Goal: Find specific page/section: Find specific page/section

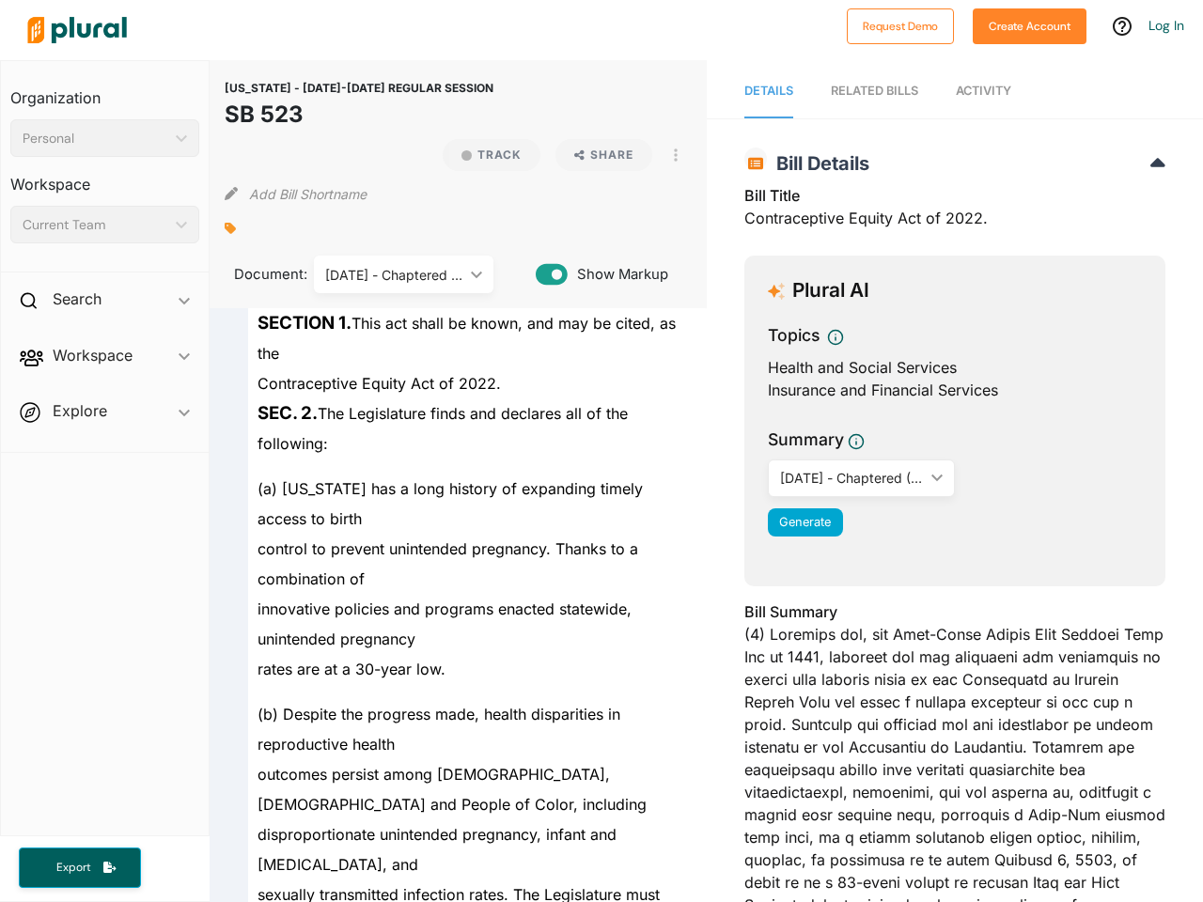
click at [104, 138] on div "Personal" at bounding box center [96, 139] width 146 height 20
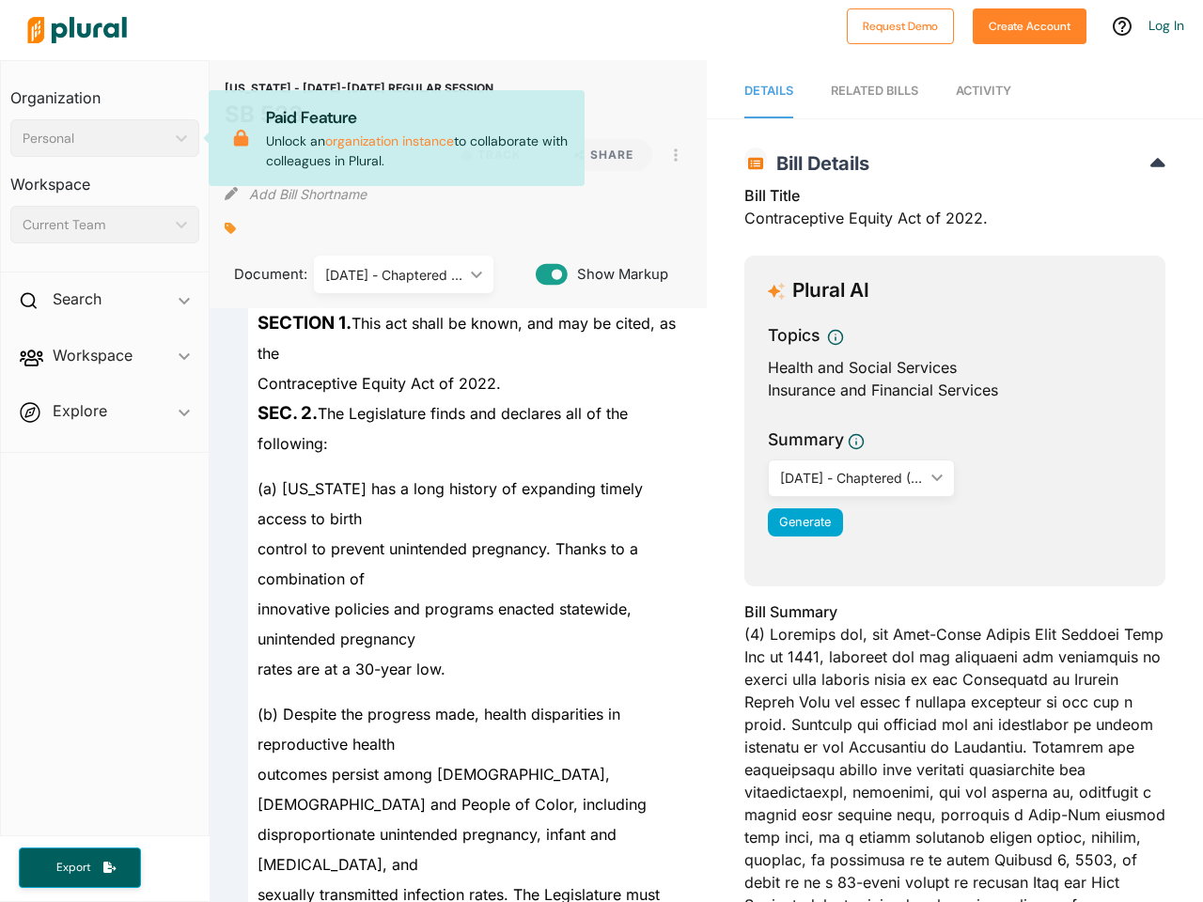
click at [104, 225] on div "Current Team" at bounding box center [96, 225] width 146 height 20
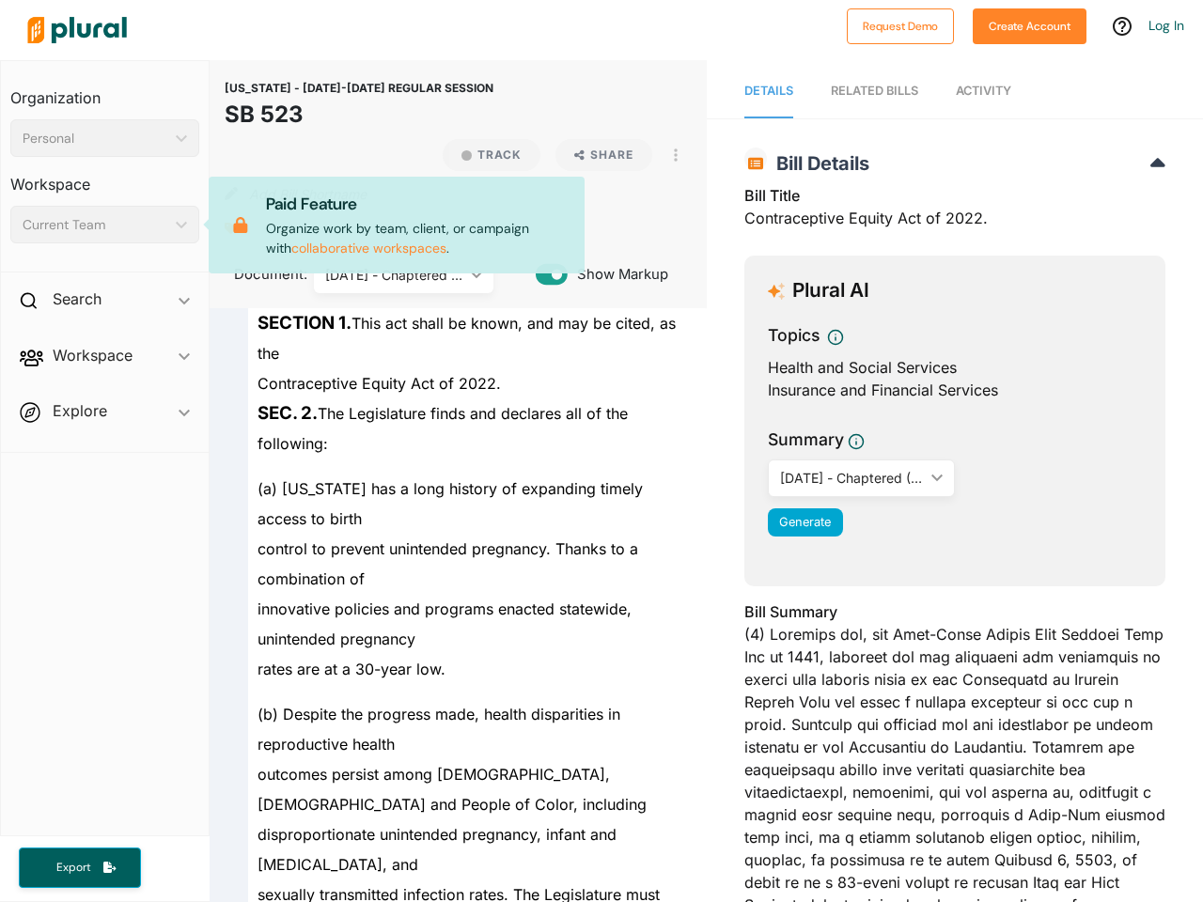
click at [104, 303] on div "Search ic_keyboard_arrow_down" at bounding box center [105, 302] width 208 height 51
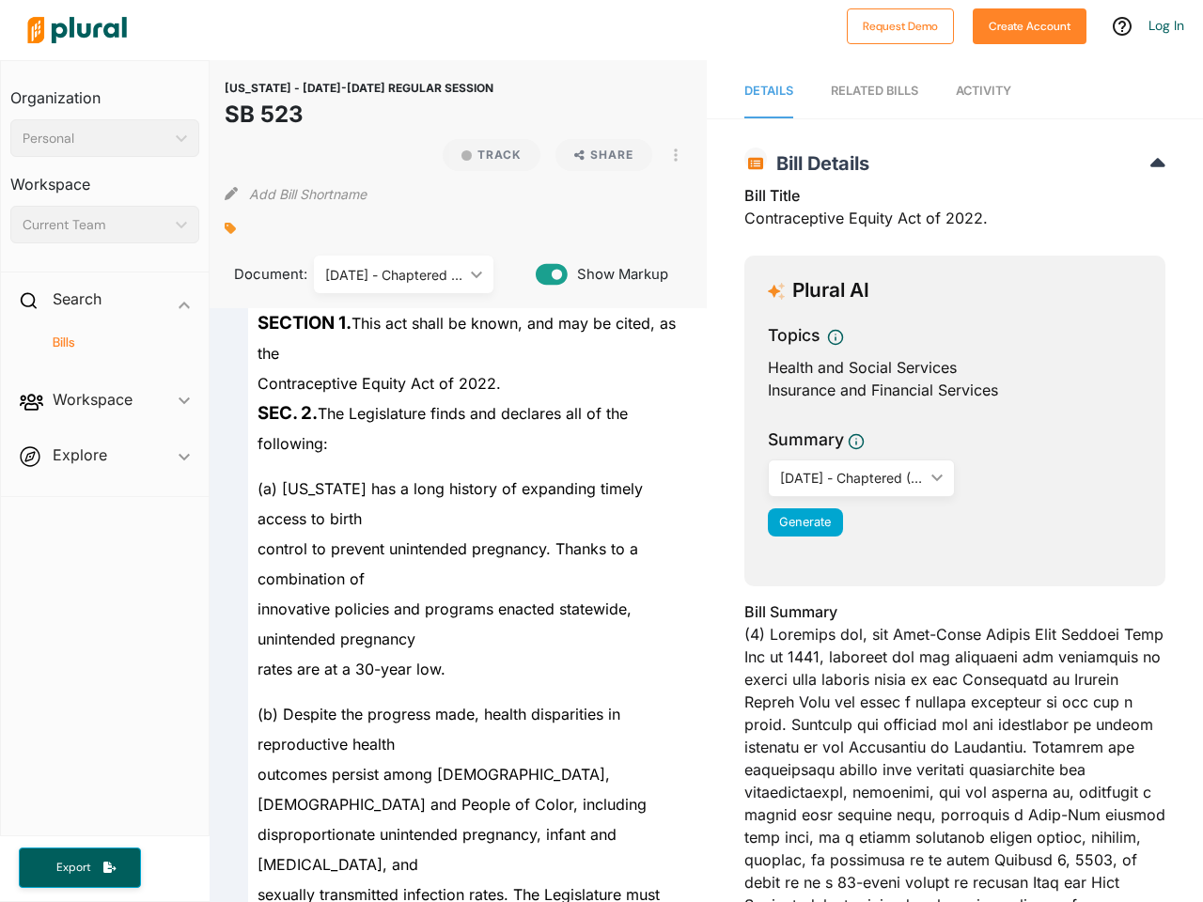
click at [104, 378] on span "Workspace ic_keyboard_arrow_down Members Bills Tags Saved Searches Activity" at bounding box center [105, 403] width 208 height 51
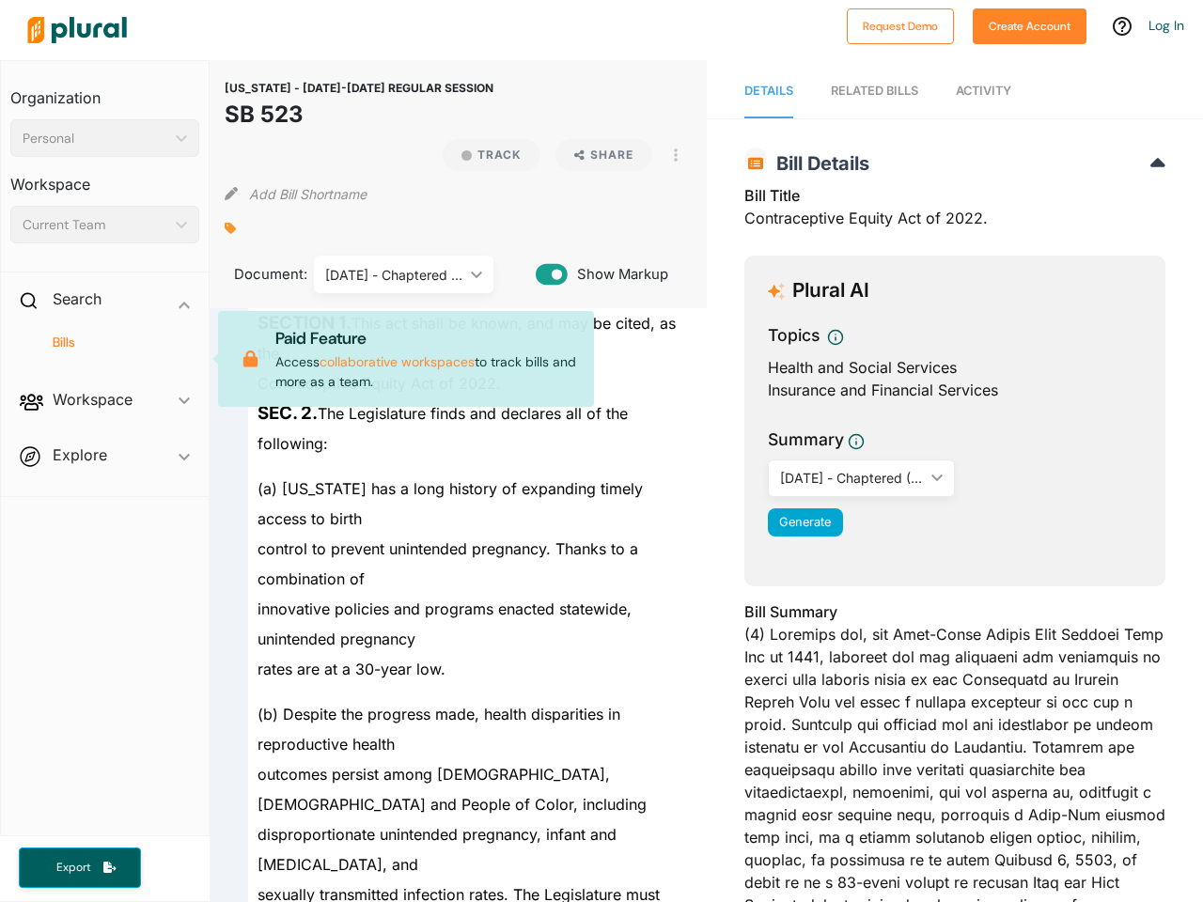
click at [104, 359] on div "Bills" at bounding box center [105, 351] width 208 height 44
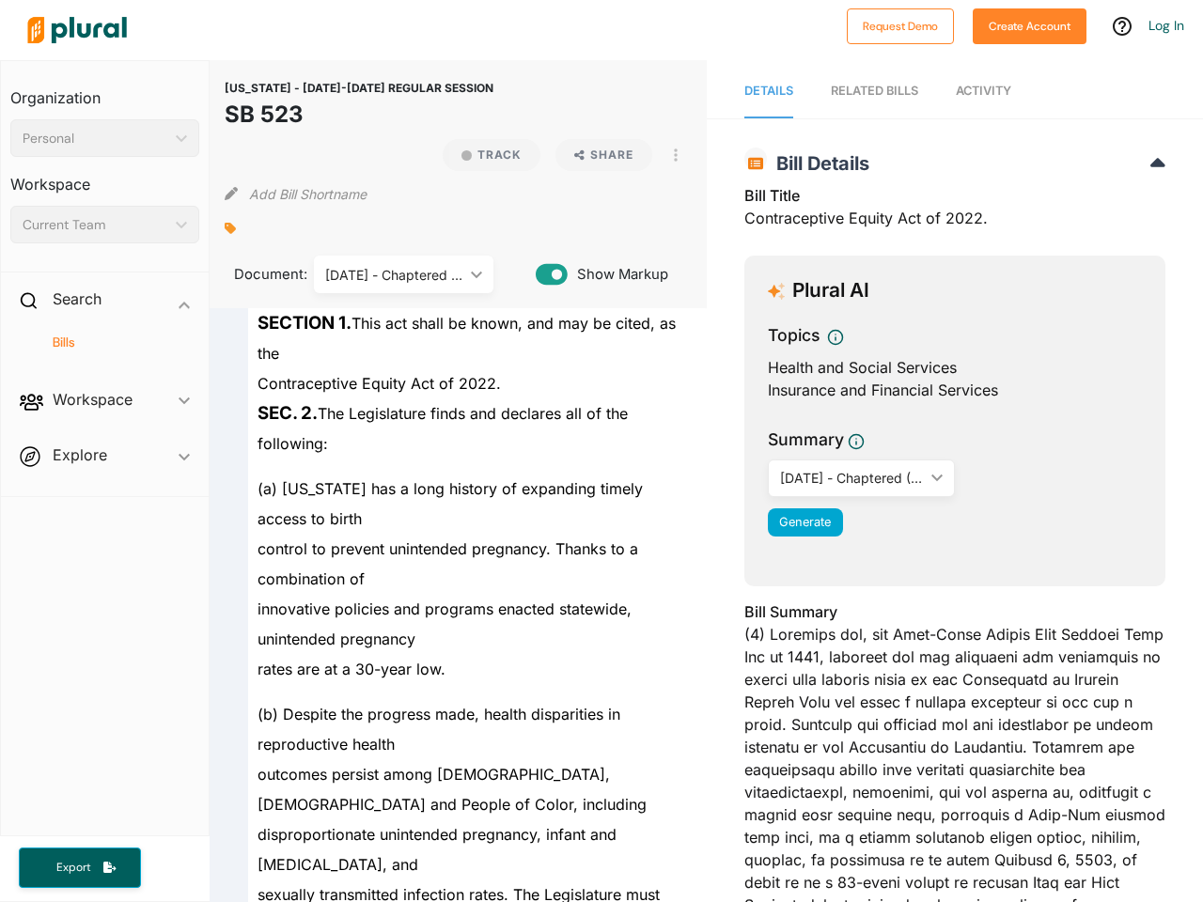
click at [104, 414] on span "Workspace ic_keyboard_arrow_down Members Bills Tags Saved Searches Activity Pai…" at bounding box center [105, 403] width 208 height 51
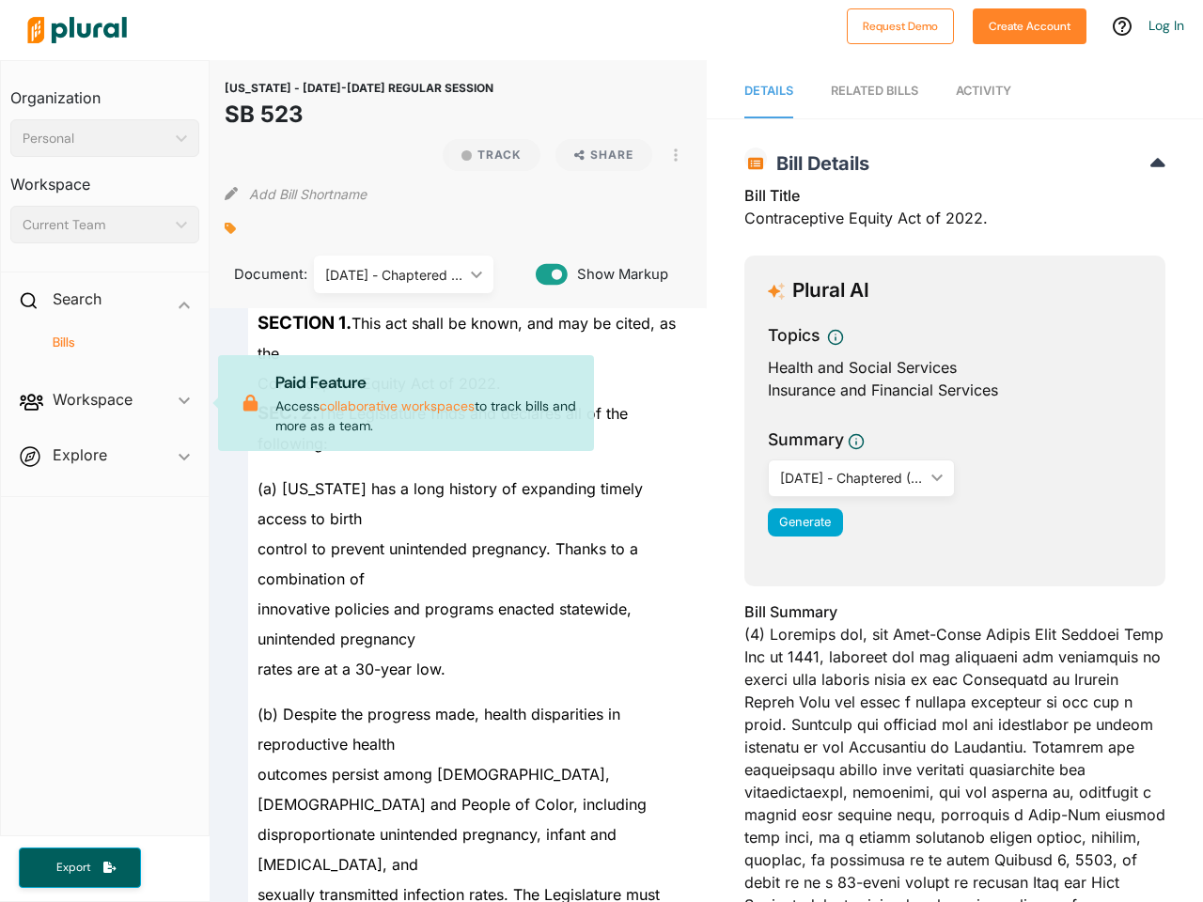
click at [104, 414] on span "Workspace ic_keyboard_arrow_down Members Bills Tags Saved Searches Activity Pai…" at bounding box center [105, 403] width 208 height 51
click at [80, 867] on span "Export" at bounding box center [73, 868] width 60 height 16
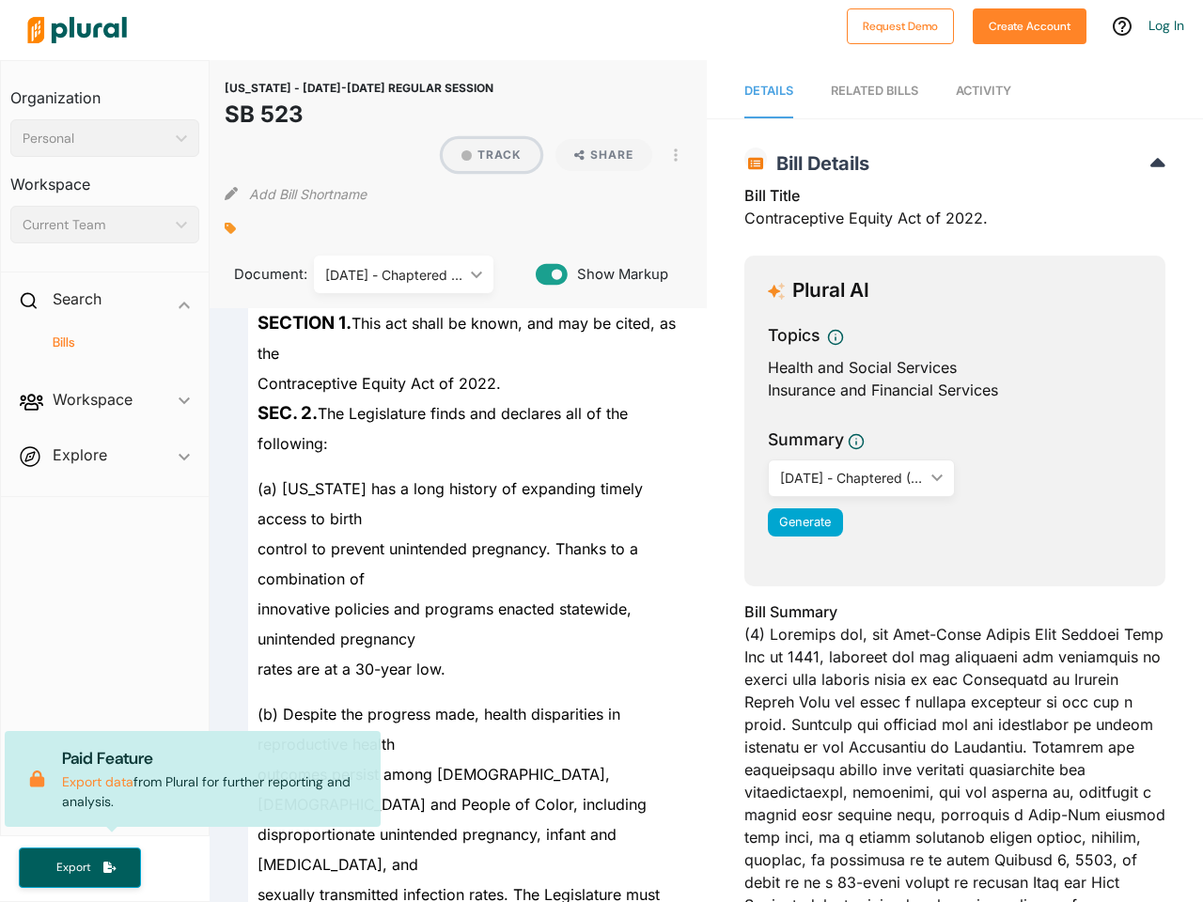
click at [483, 155] on button "Track" at bounding box center [492, 155] width 98 height 32
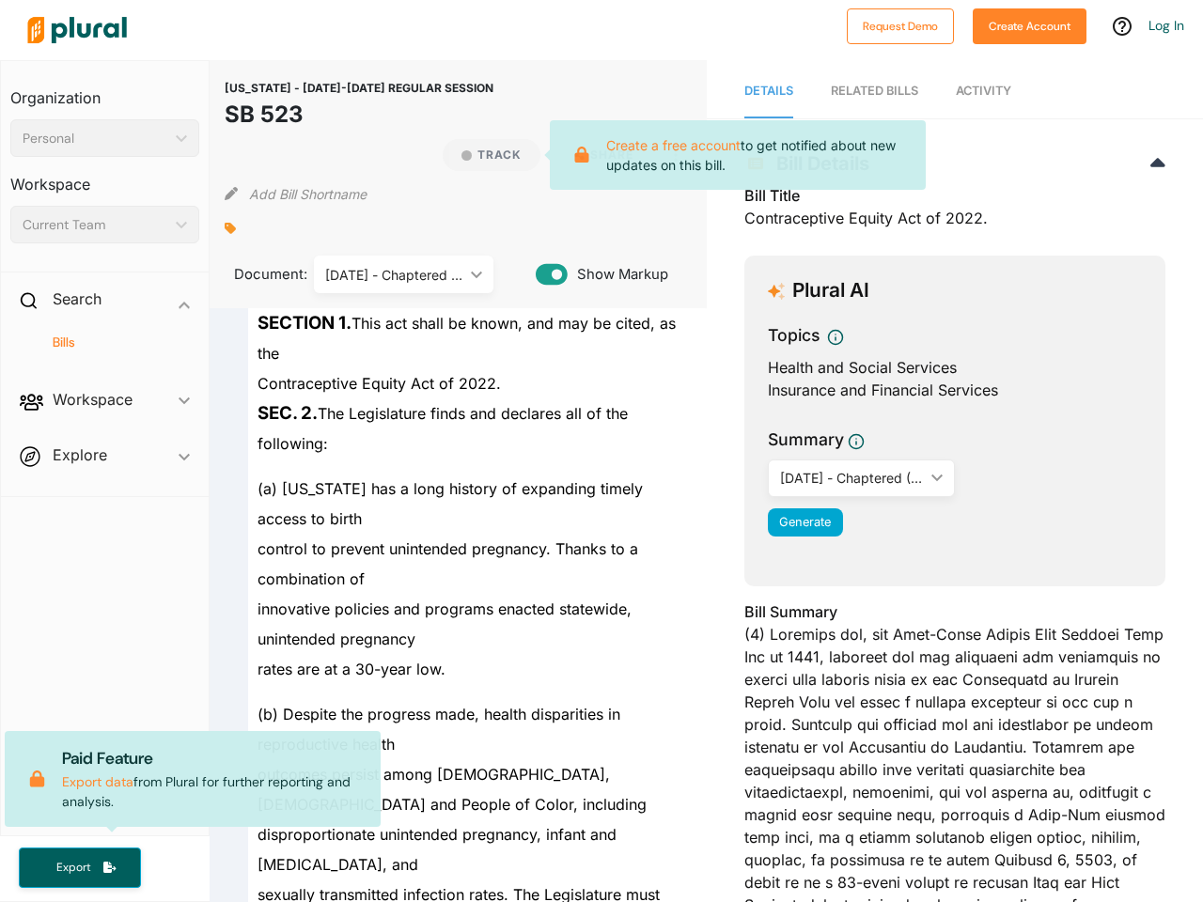
click at [596, 155] on icon at bounding box center [582, 155] width 35 height 17
